Goal: Task Accomplishment & Management: Use online tool/utility

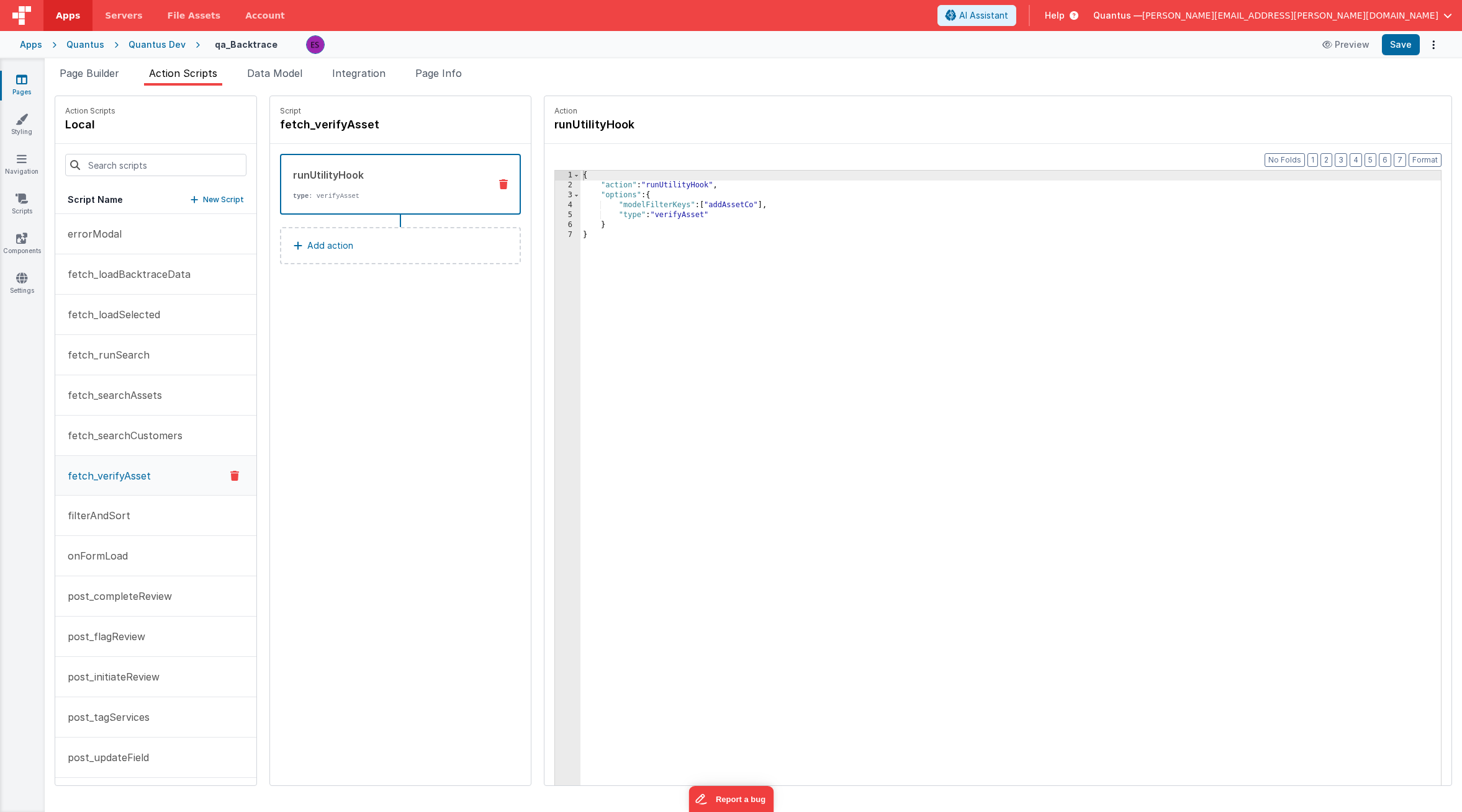
click at [139, 45] on div "Quantus Dev" at bounding box center [157, 45] width 57 height 12
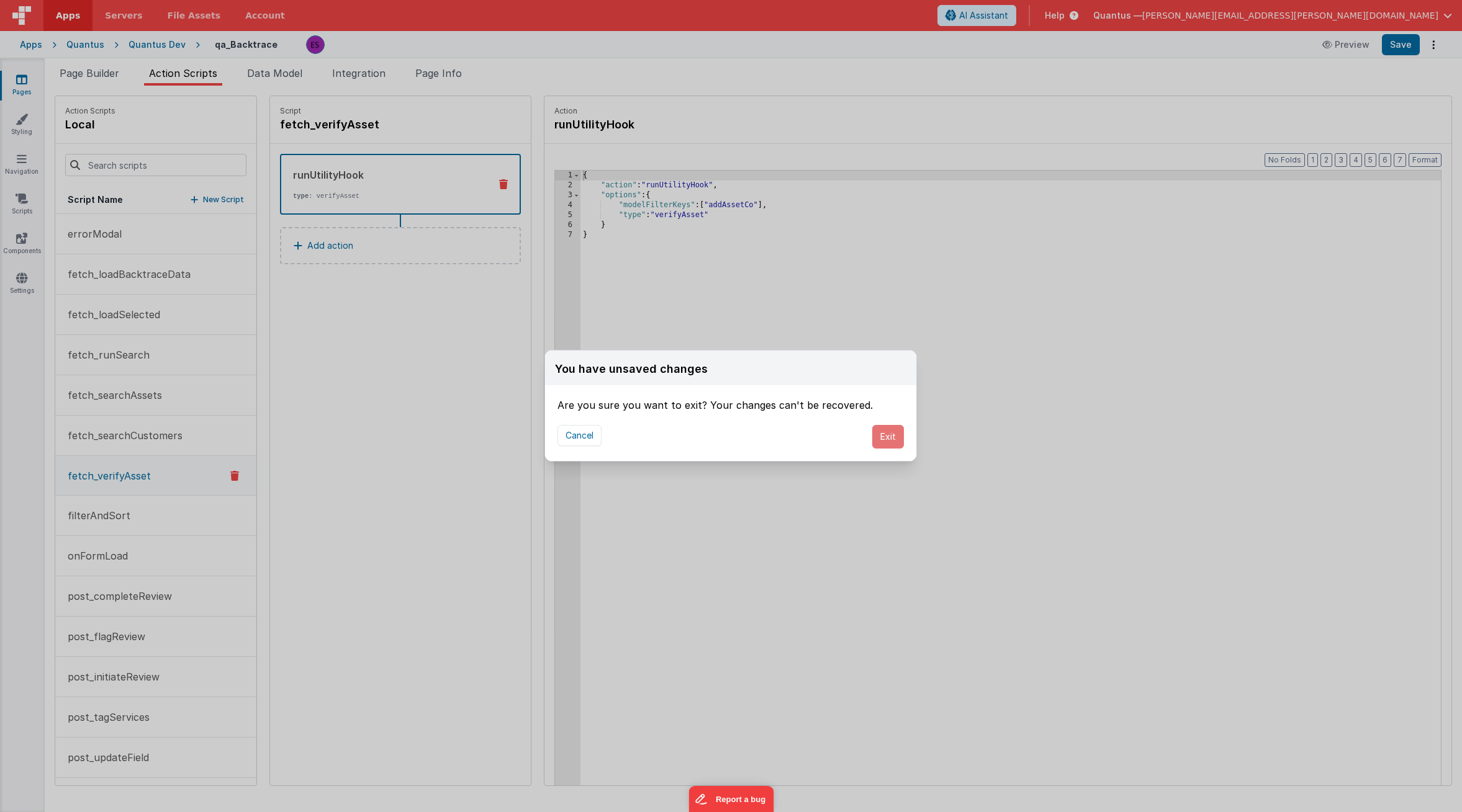
drag, startPoint x: 891, startPoint y: 440, endPoint x: 883, endPoint y: 455, distance: 17.0
click at [891, 440] on button "Exit" at bounding box center [887, 436] width 32 height 24
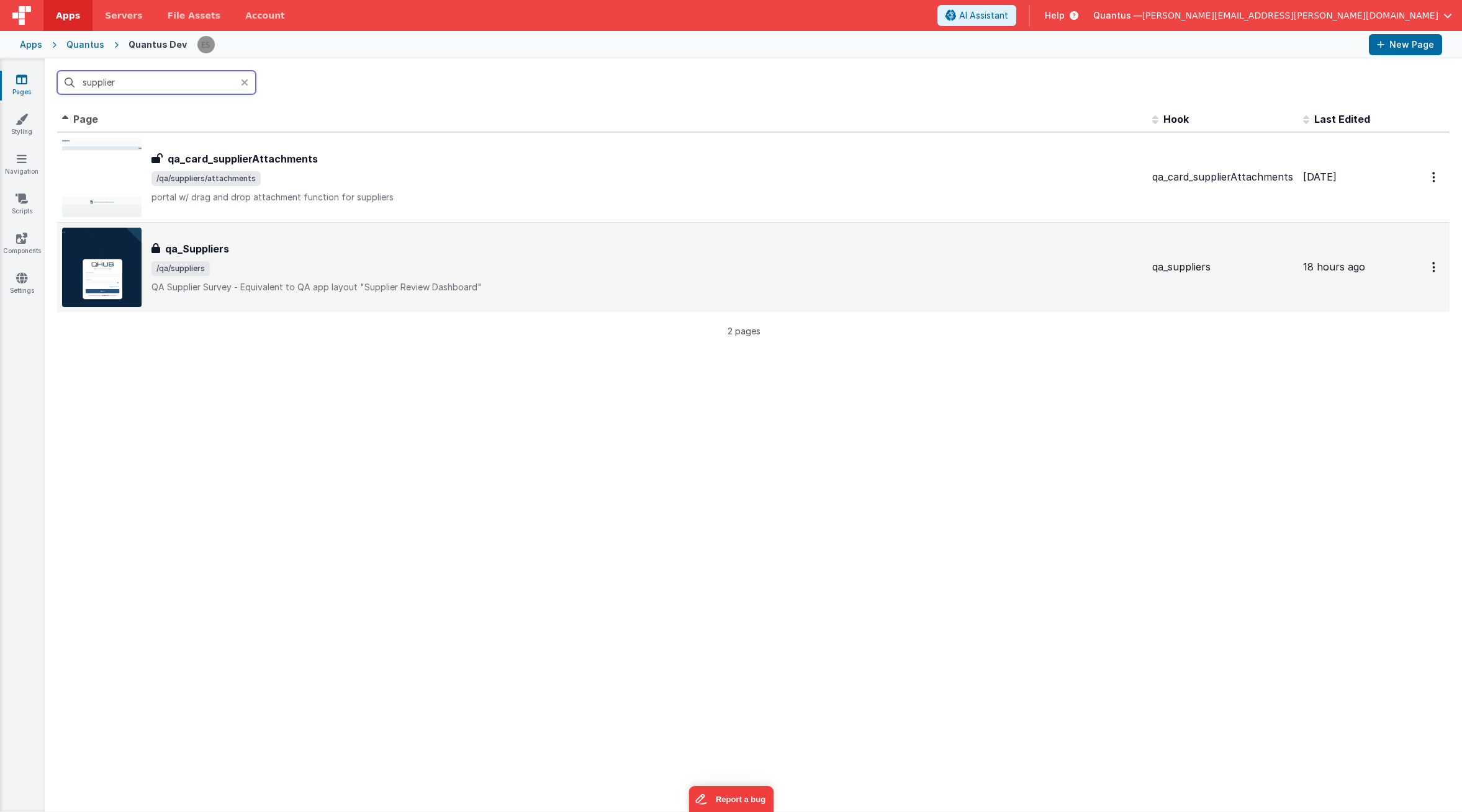
type input "supplier"
click at [312, 244] on div "qa_Suppliers" at bounding box center [647, 249] width 991 height 15
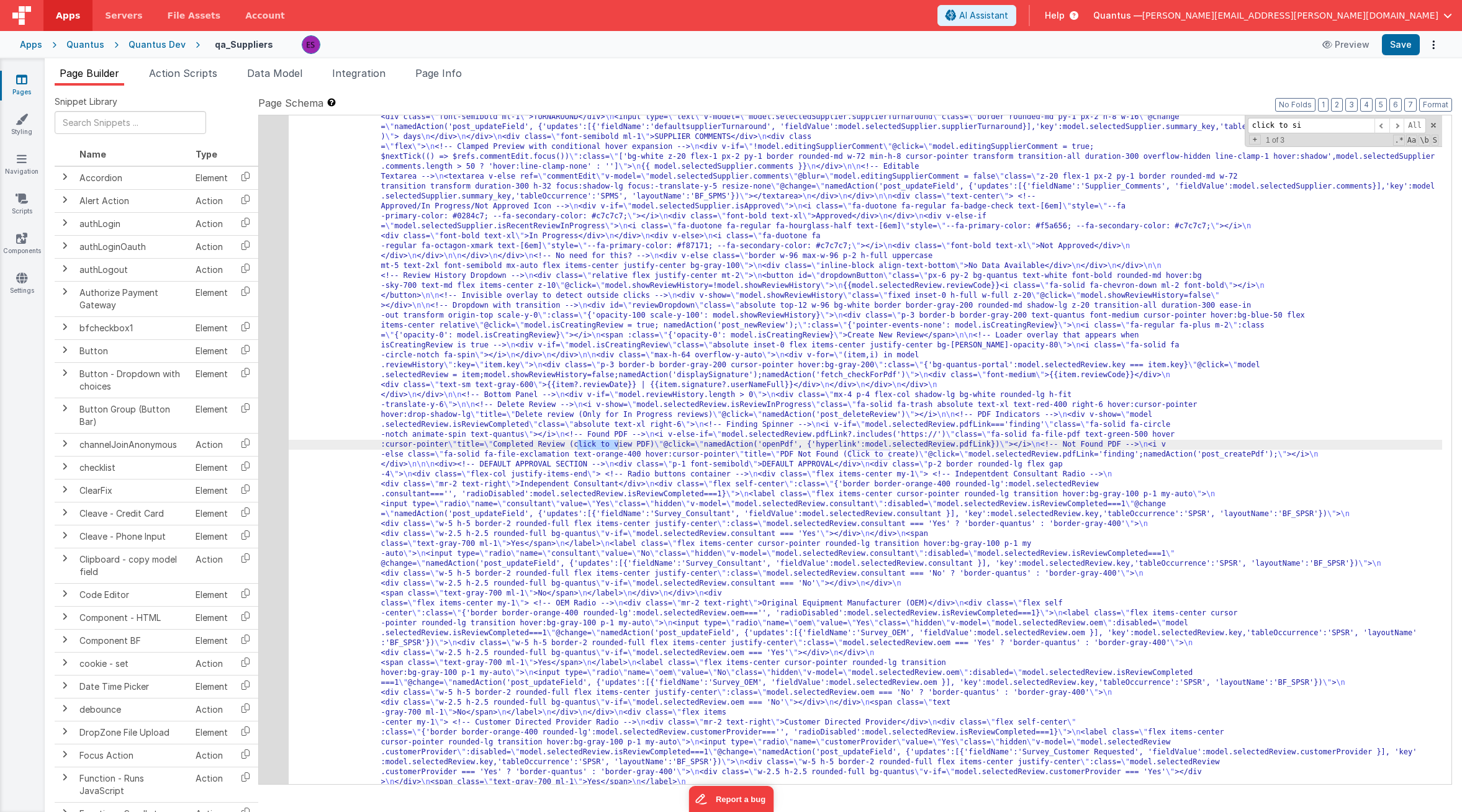
scroll to position [1416, 0]
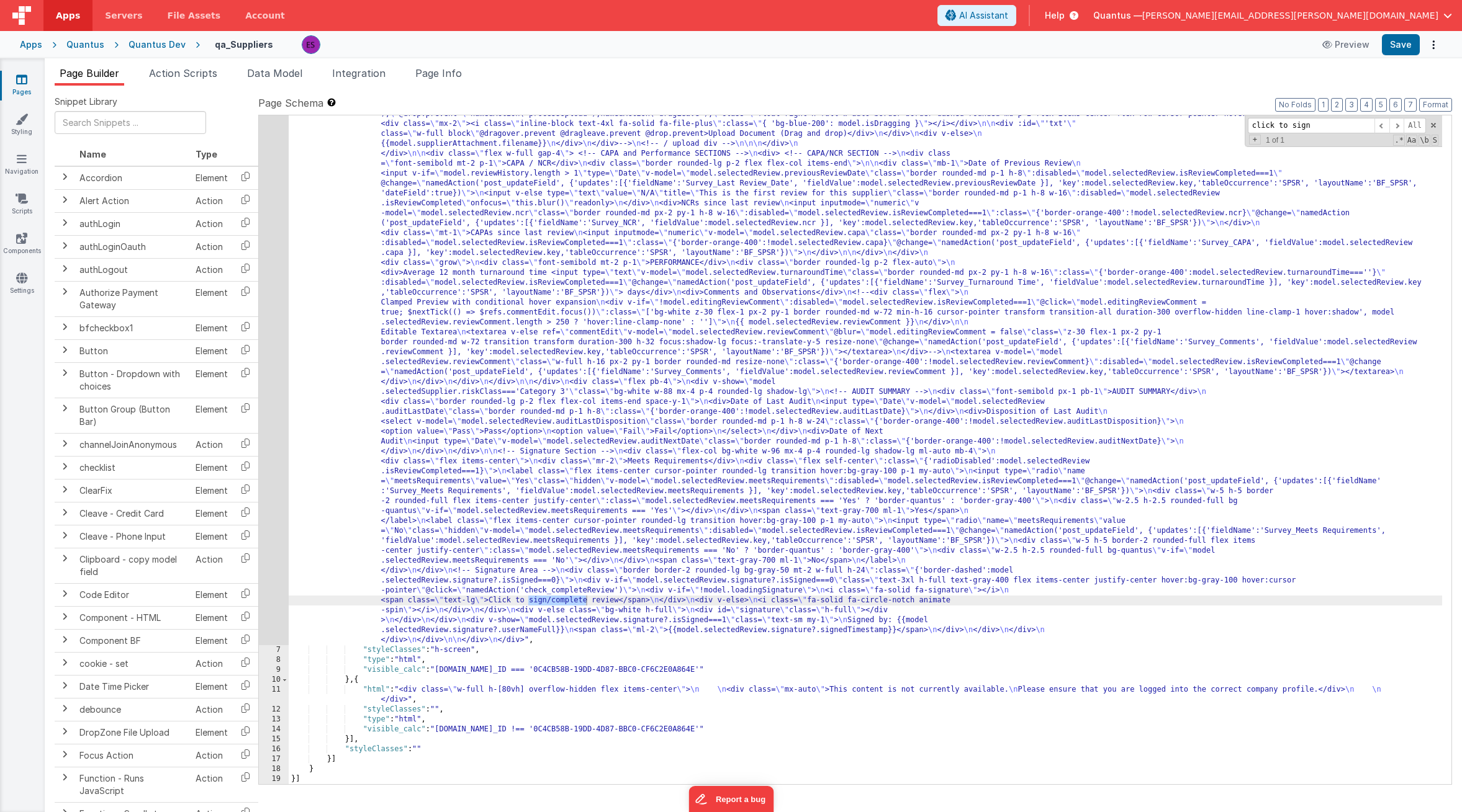
type input "click to sign"
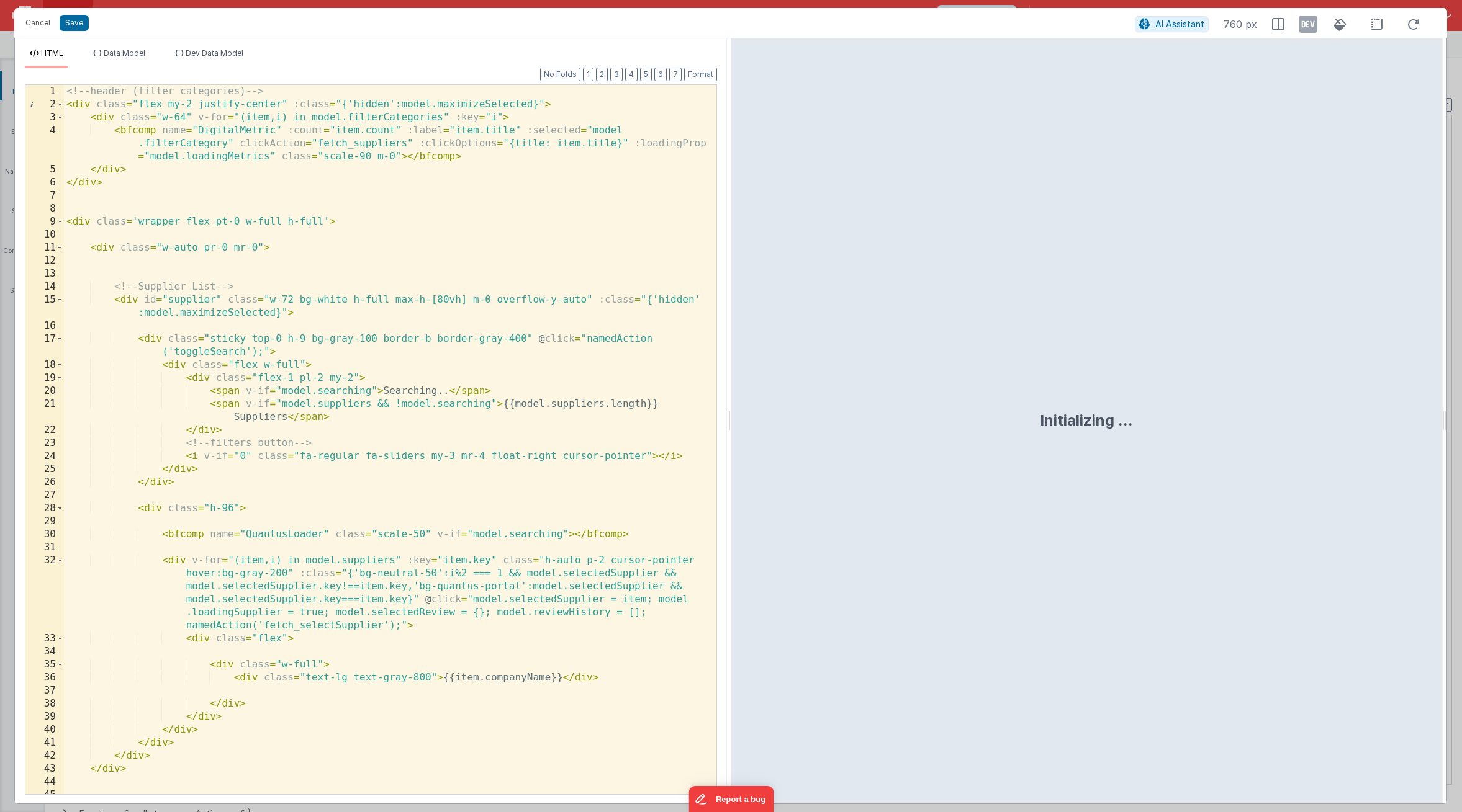
click at [274, 545] on div "<!-- header (filter categories) --> < div class = "flex my-2 justify-center" :c…" at bounding box center [386, 453] width 643 height 735
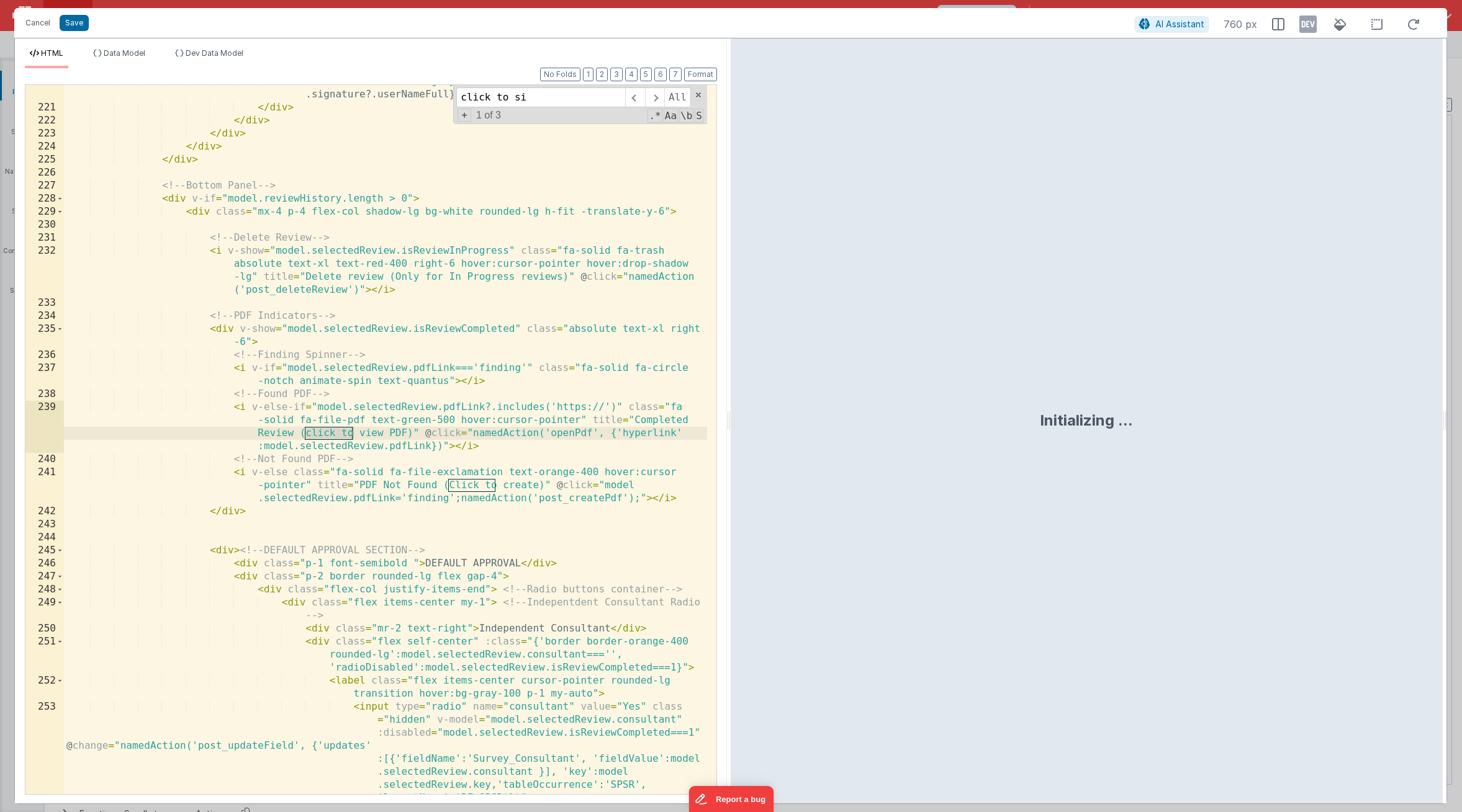
scroll to position [9219, 0]
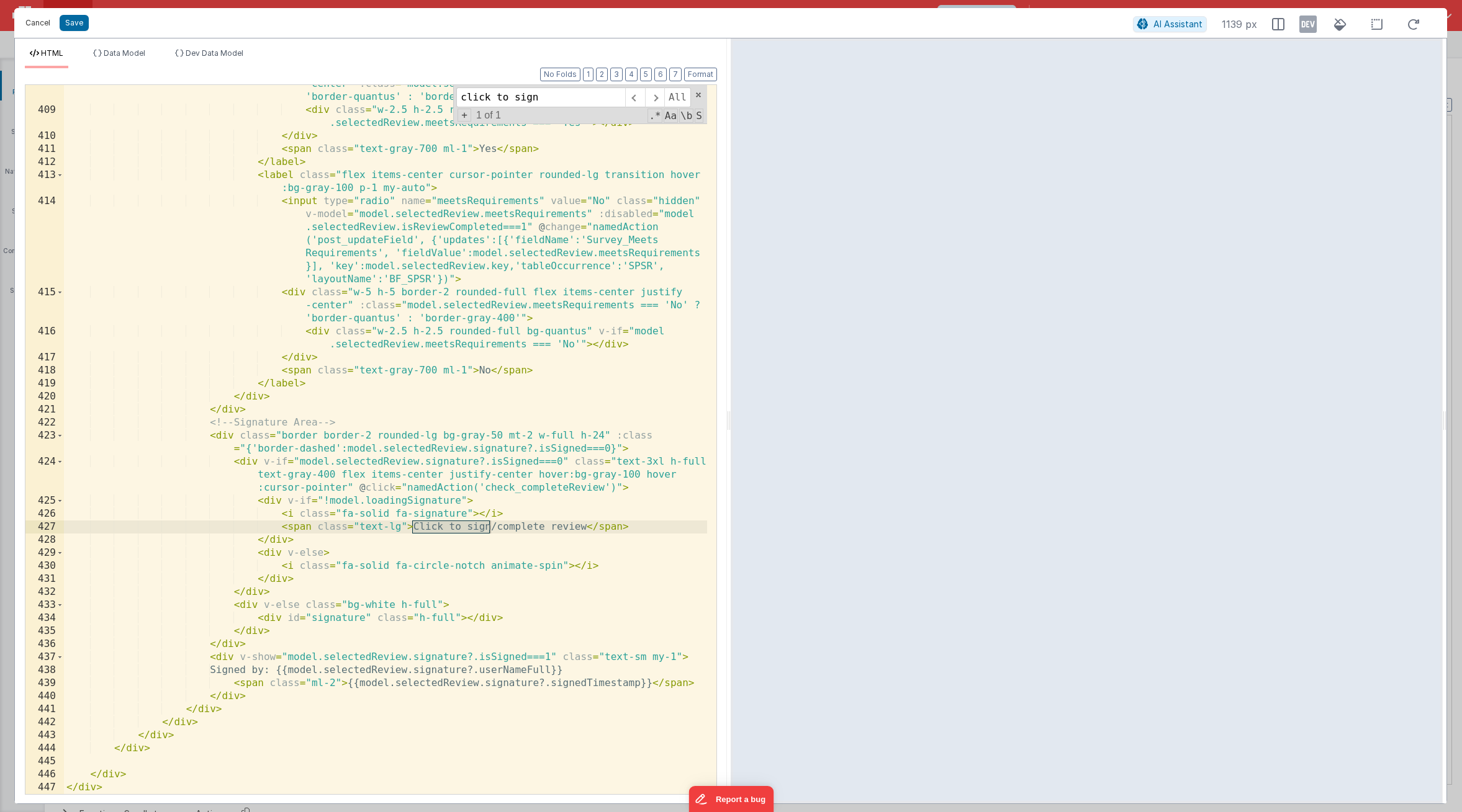
type input "click to sign"
click at [35, 23] on button "Cancel" at bounding box center [37, 23] width 37 height 18
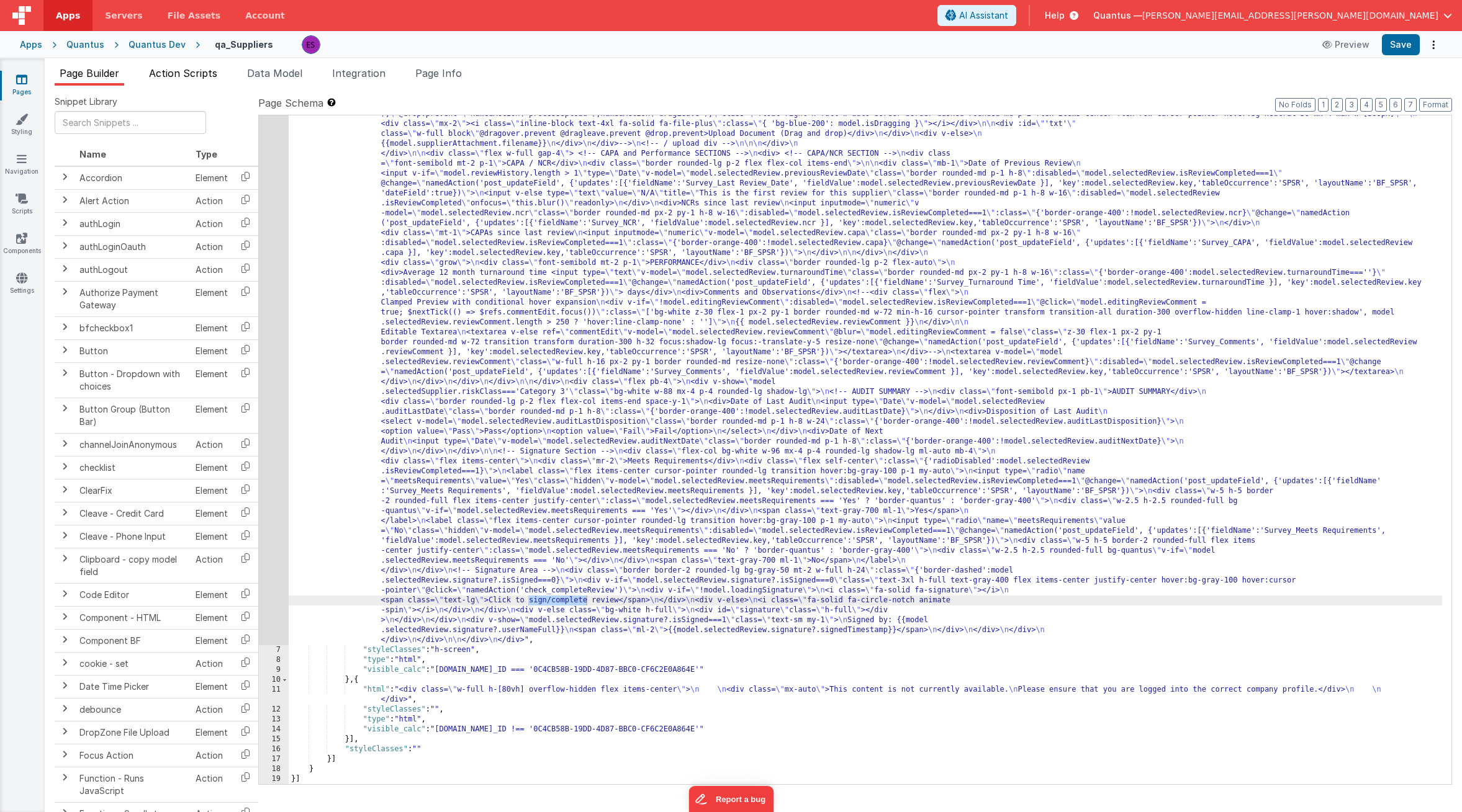
click at [184, 77] on span "Action Scripts" at bounding box center [182, 73] width 68 height 12
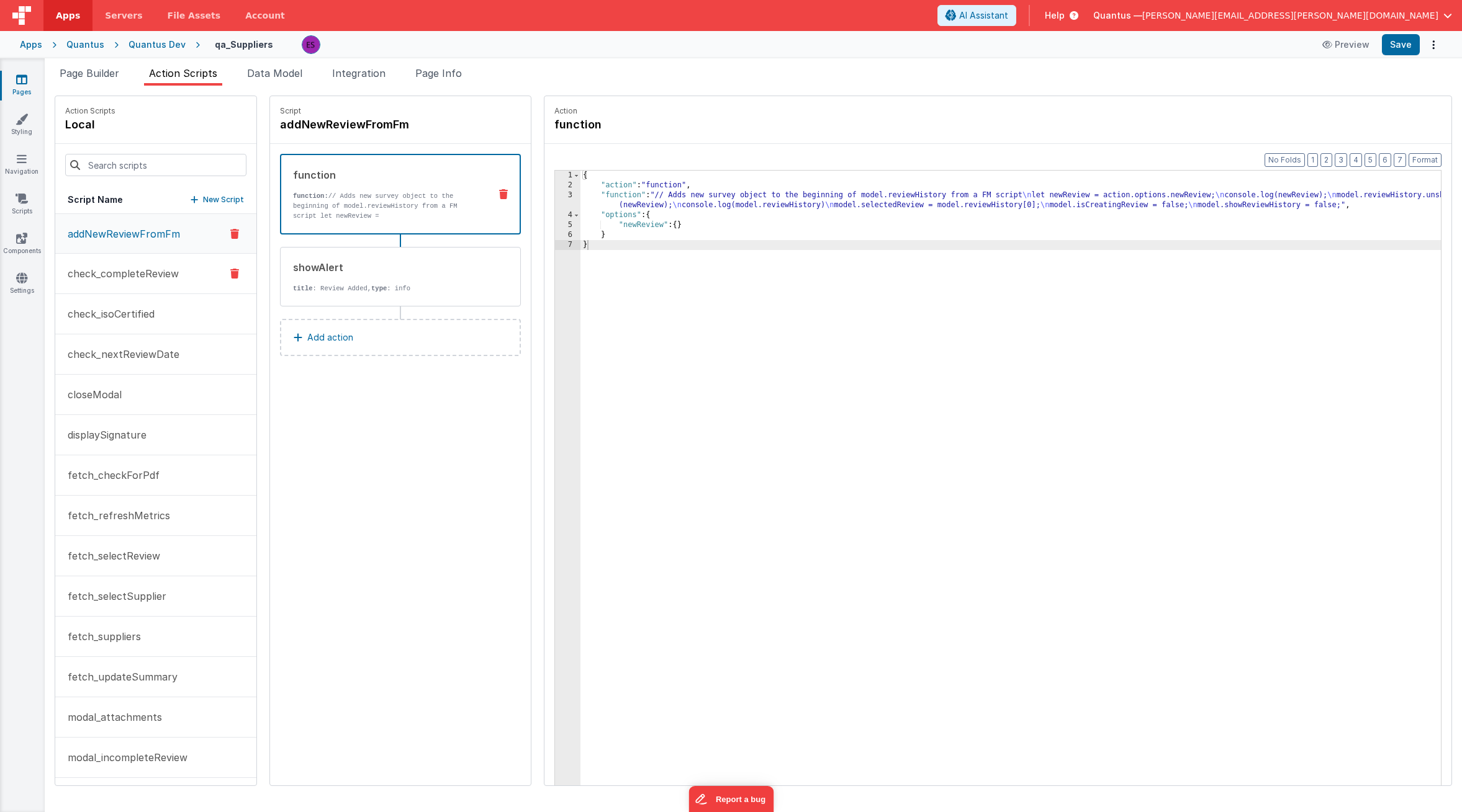
click at [120, 276] on p "check_completeReview" at bounding box center [119, 274] width 118 height 15
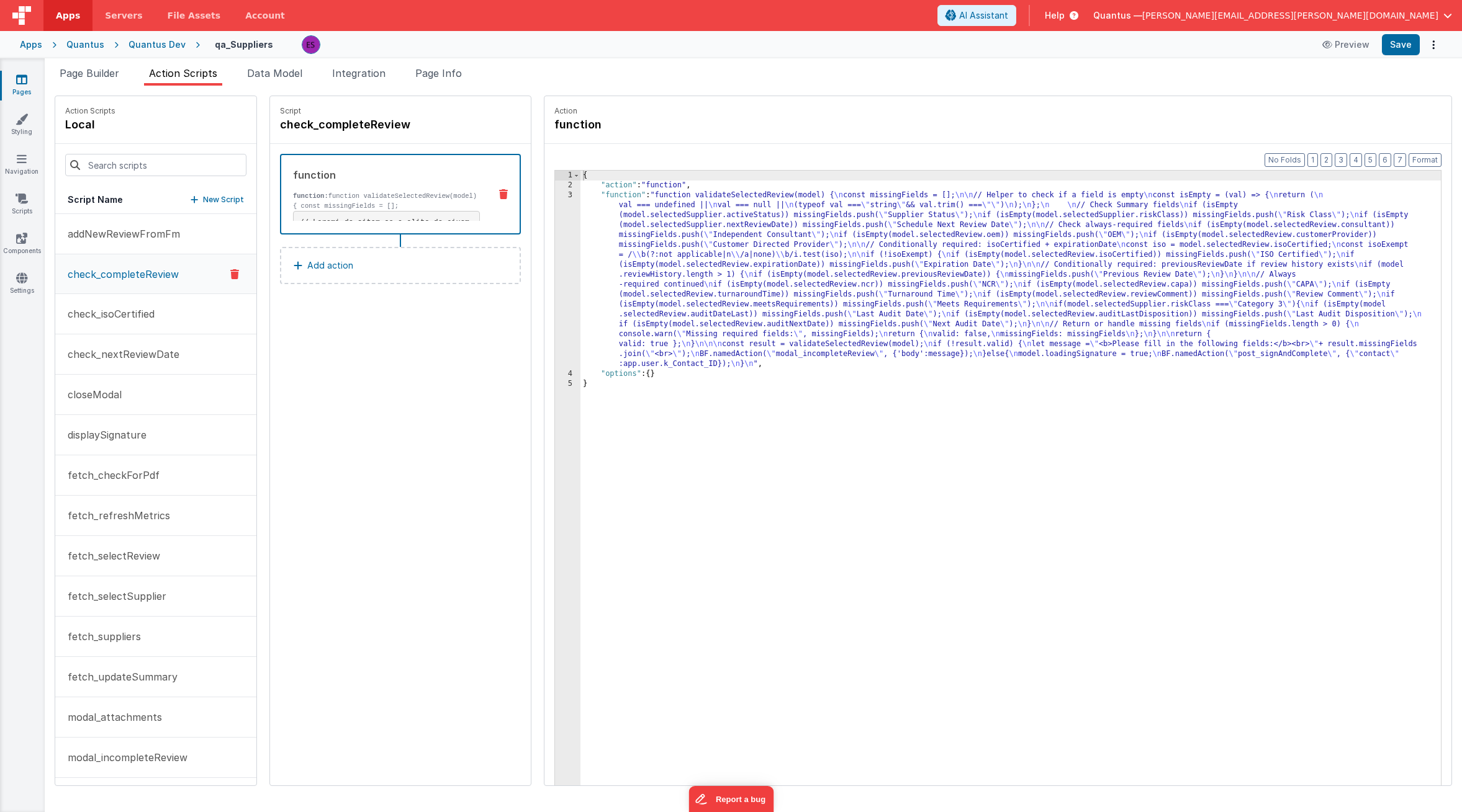
click at [620, 266] on div "{ "action" : "function" , "function" : "function validateSelectedReview(model) …" at bounding box center [1023, 507] width 885 height 674
click at [555, 274] on div "3" at bounding box center [568, 280] width 26 height 179
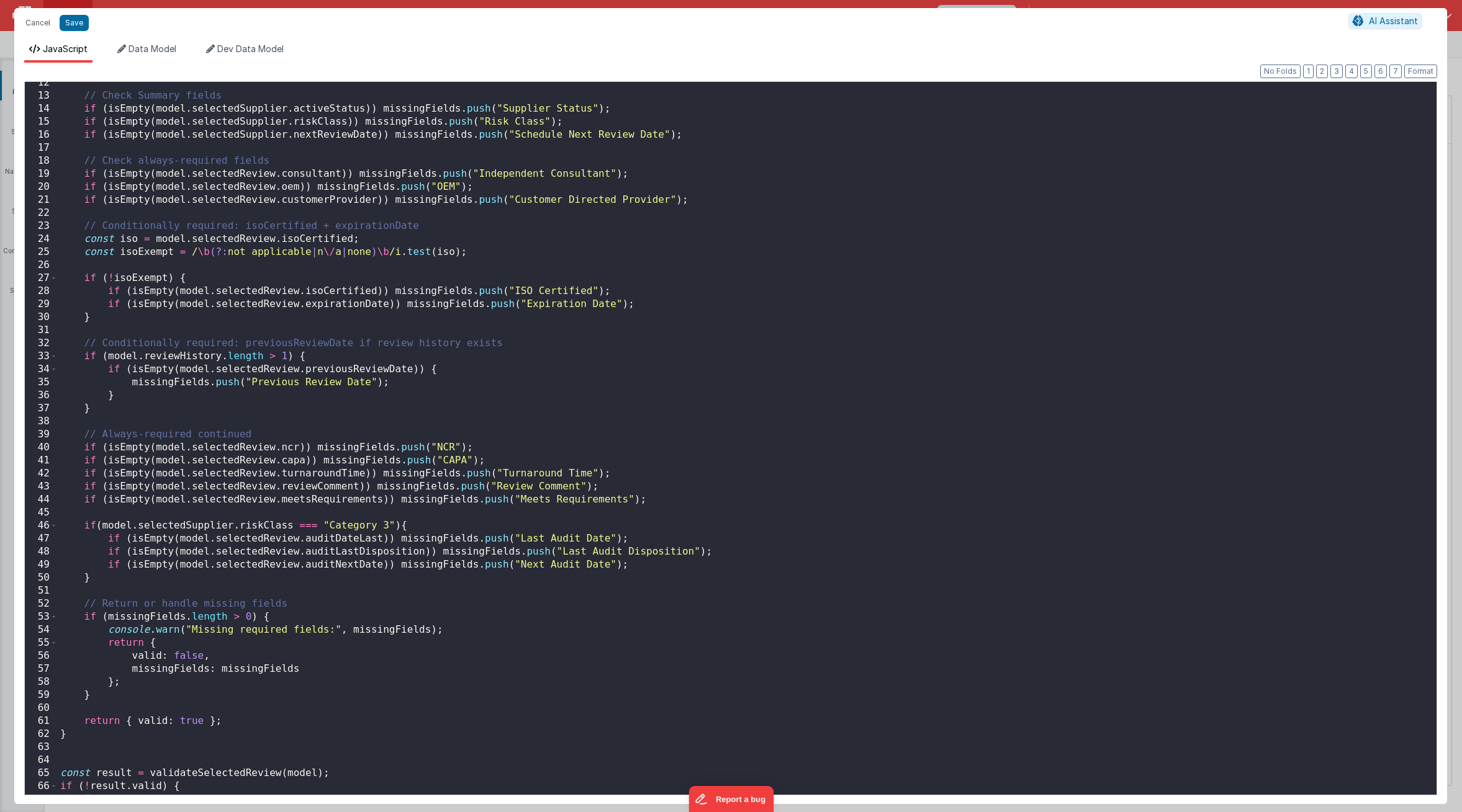
scroll to position [238, 0]
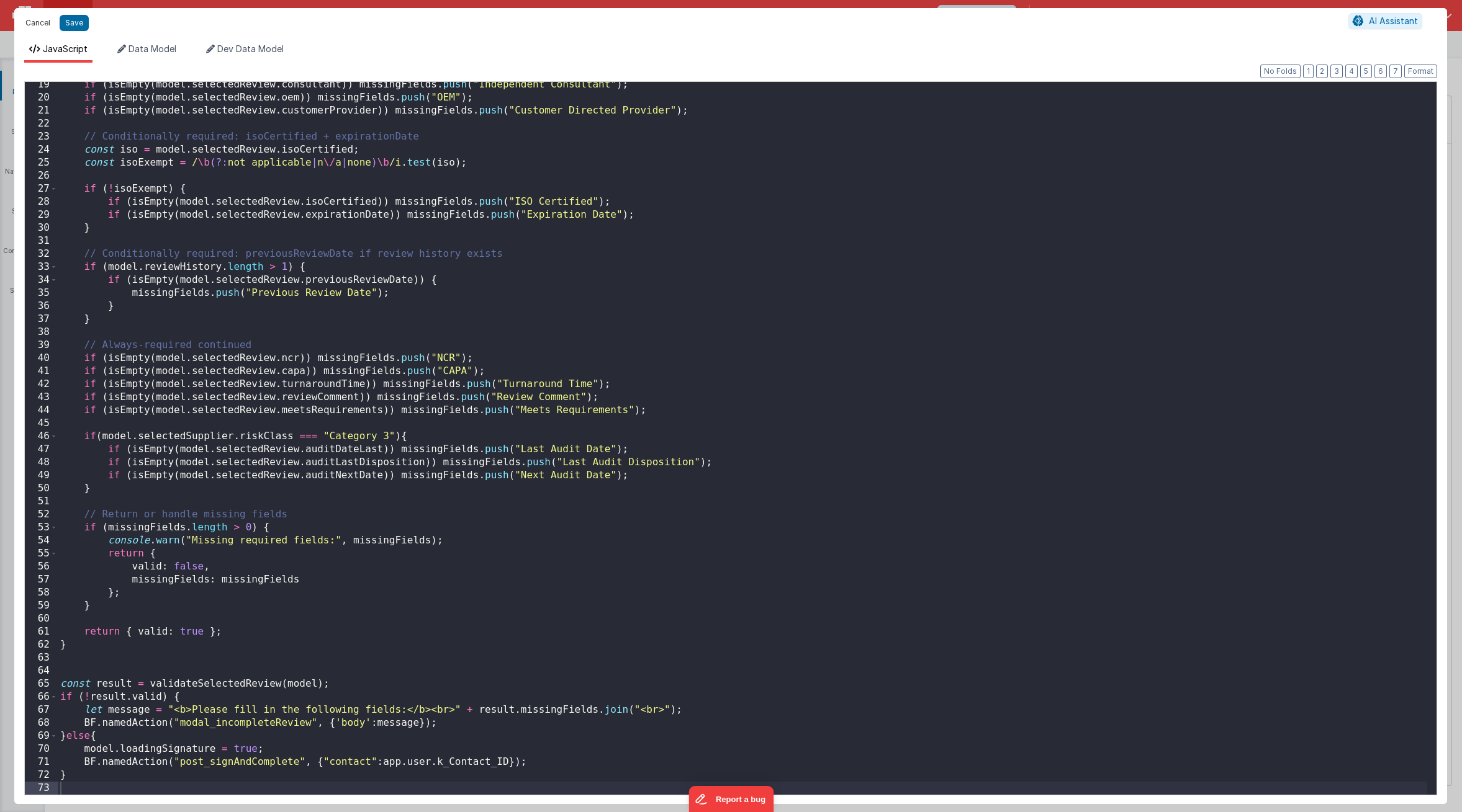
click at [47, 19] on button "Cancel" at bounding box center [37, 23] width 37 height 18
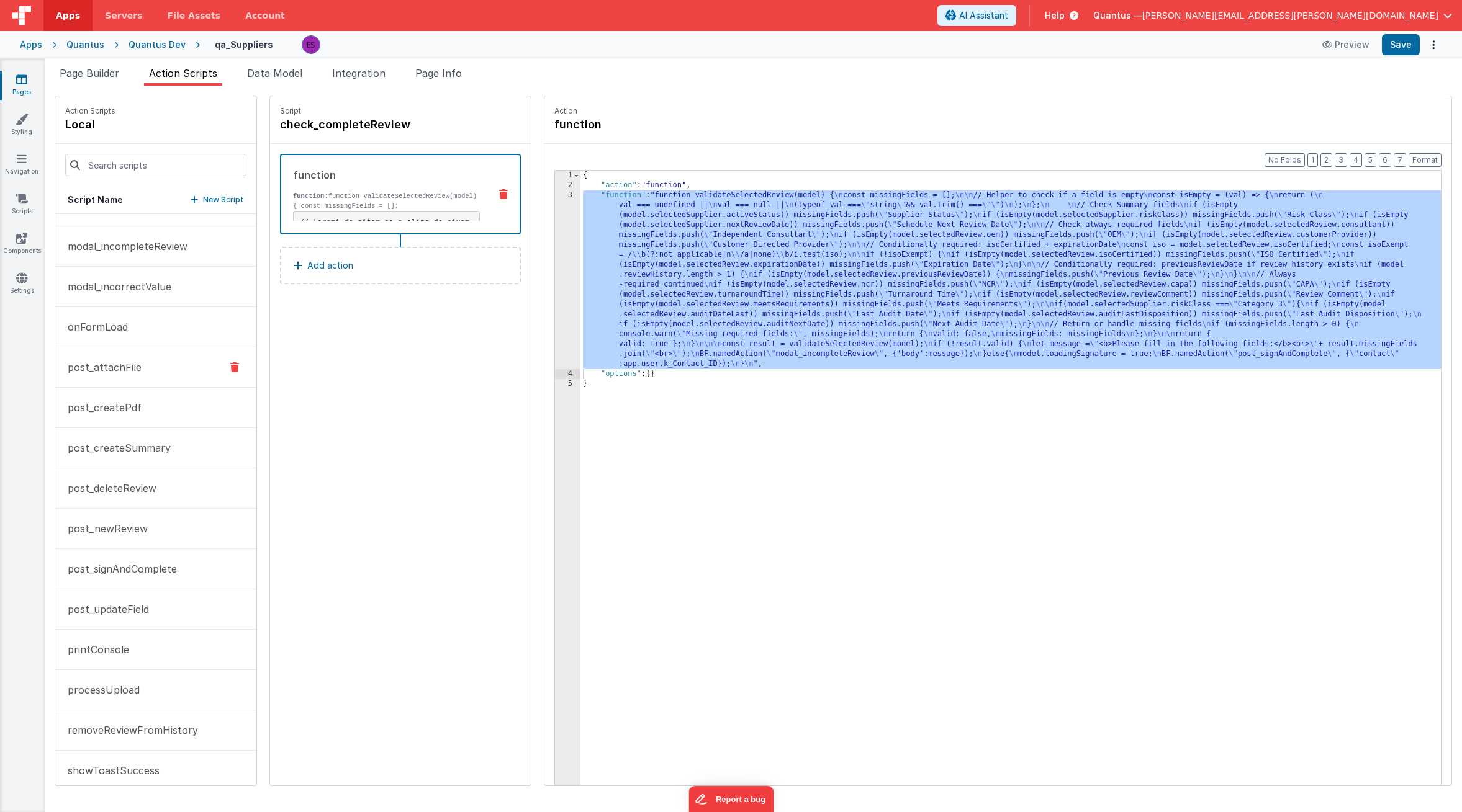
scroll to position [527, 0]
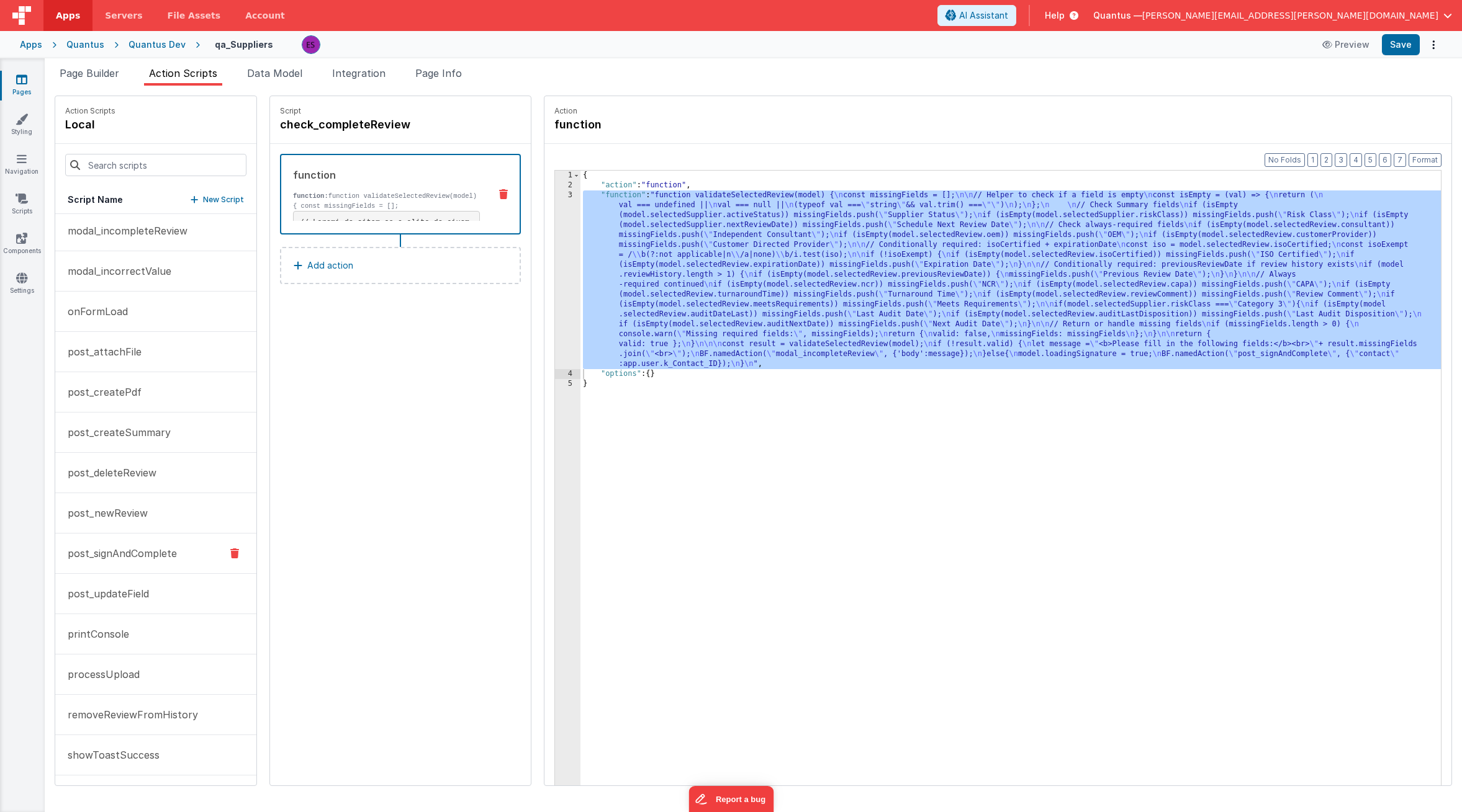
click at [126, 556] on p "post_signAndComplete" at bounding box center [118, 553] width 117 height 15
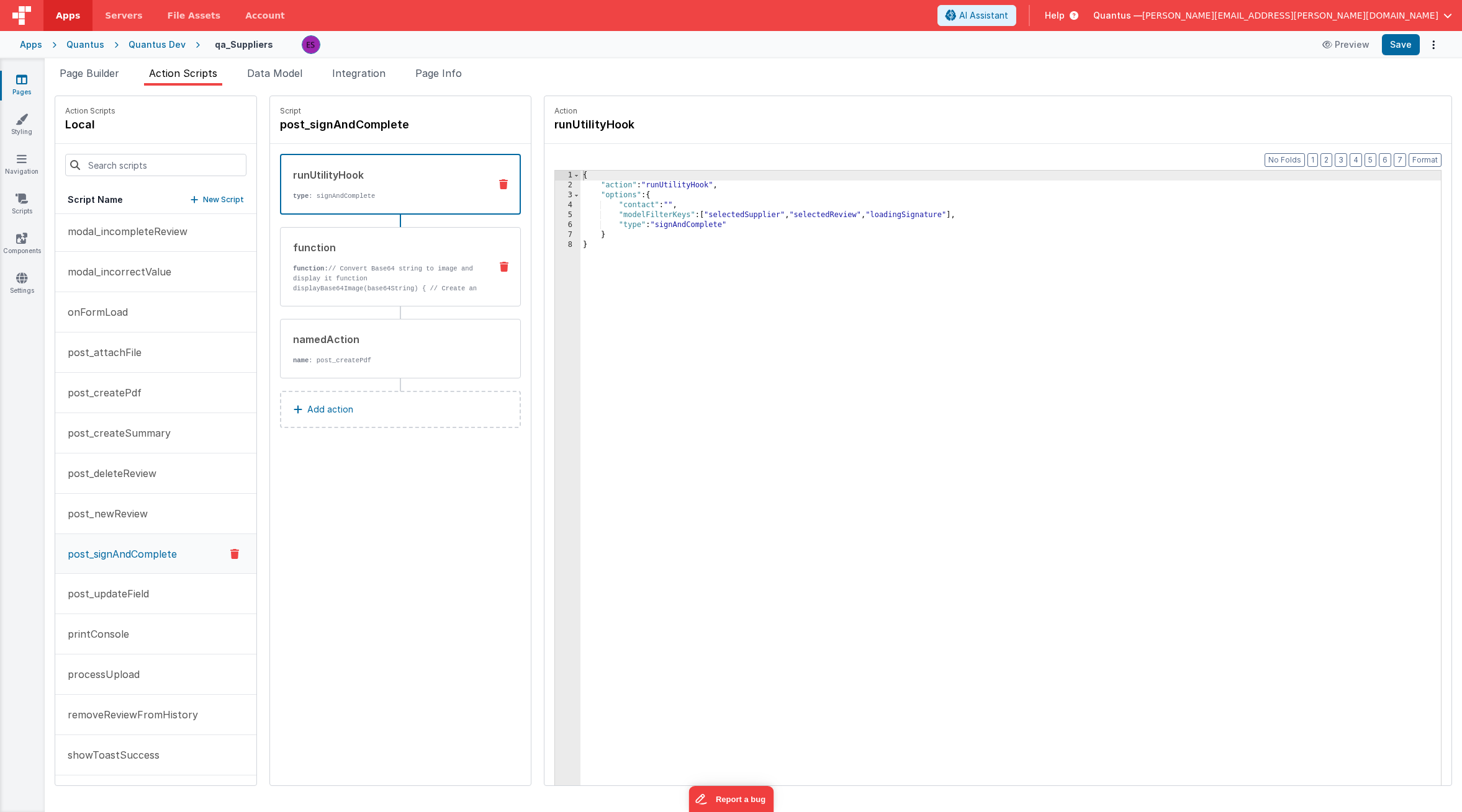
click at [362, 251] on div "function" at bounding box center [387, 247] width 187 height 15
click at [366, 181] on div "runUtilityHook" at bounding box center [387, 175] width 187 height 15
